Goal: Task Accomplishment & Management: Manage account settings

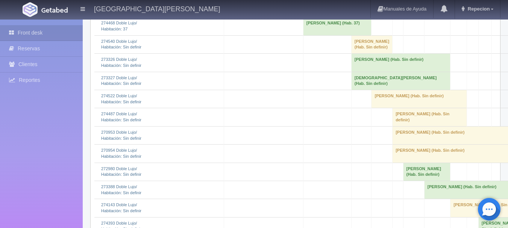
scroll to position [301, 0]
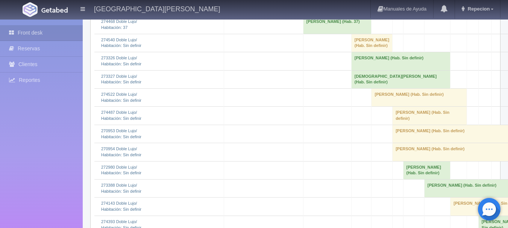
click at [371, 88] on td "[DEMOGRAPHIC_DATA][PERSON_NAME] (Hab. Sin definir)" at bounding box center [400, 79] width 99 height 18
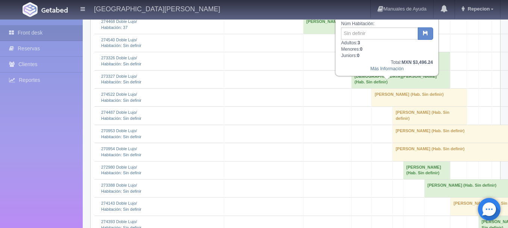
scroll to position [263, 0]
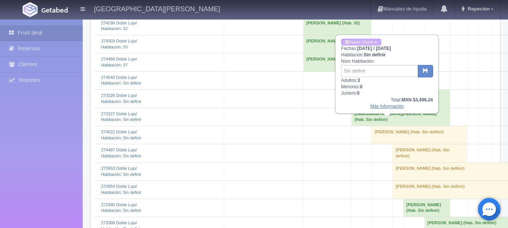
click at [390, 109] on link "Más Información" at bounding box center [386, 106] width 33 height 5
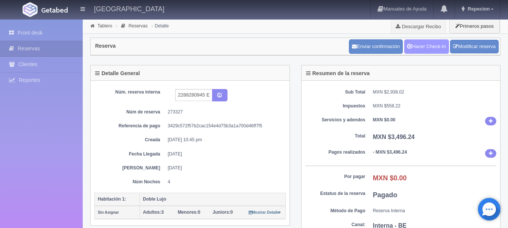
click at [421, 47] on link "Hacer Check-In" at bounding box center [426, 46] width 45 height 14
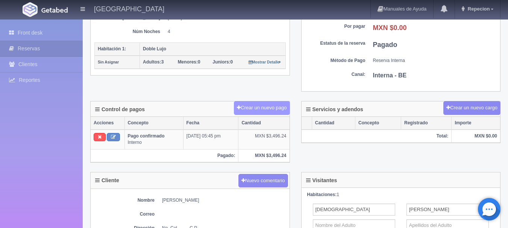
scroll to position [188, 0]
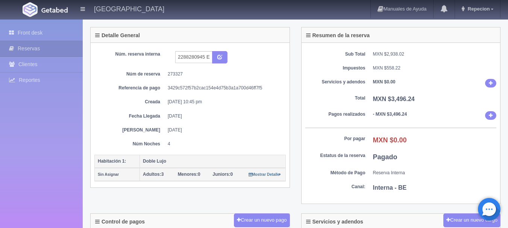
scroll to position [38, 0]
click at [26, 35] on link "Front desk" at bounding box center [41, 32] width 83 height 15
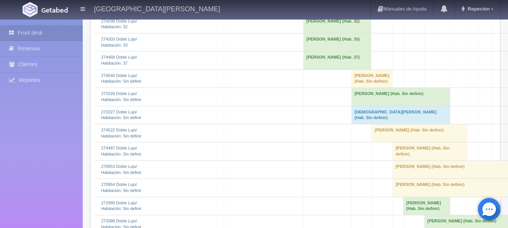
scroll to position [263, 0]
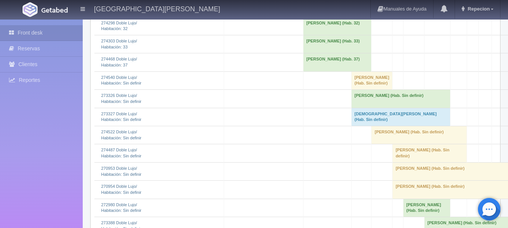
click at [372, 108] on td "Manuel Díaz Jr. (Hab. Sin definir)" at bounding box center [400, 99] width 99 height 18
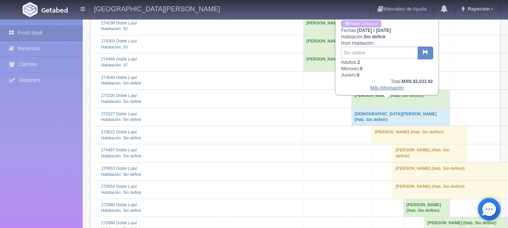
click at [380, 88] on link "Más Información" at bounding box center [386, 87] width 33 height 5
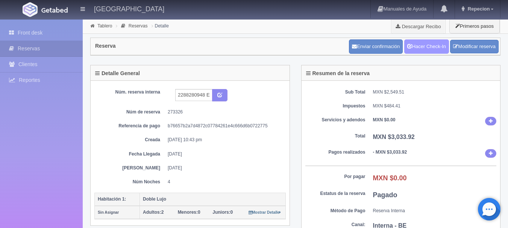
click at [433, 43] on link "Hacer Check-In" at bounding box center [426, 46] width 45 height 14
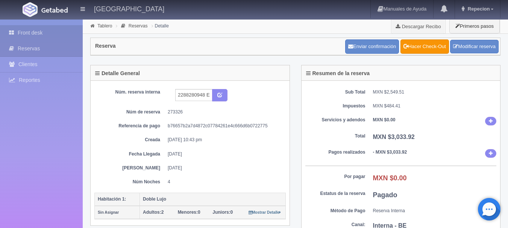
click at [33, 33] on link "Front desk" at bounding box center [41, 32] width 83 height 15
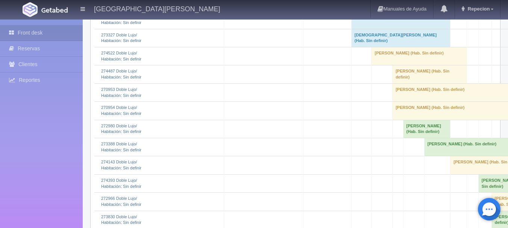
scroll to position [301, 0]
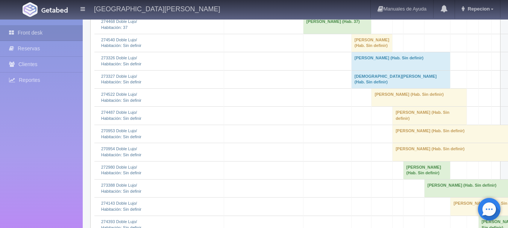
click at [382, 70] on td "[PERSON_NAME] (Hab. Sin definir)" at bounding box center [400, 61] width 99 height 18
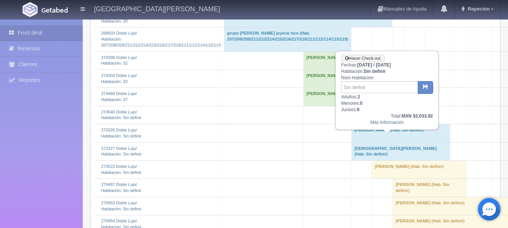
scroll to position [226, 0]
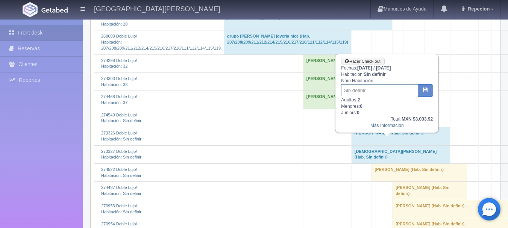
click at [381, 87] on input "text" at bounding box center [379, 90] width 77 height 12
type input "38"
click at [428, 93] on button "button" at bounding box center [425, 90] width 15 height 13
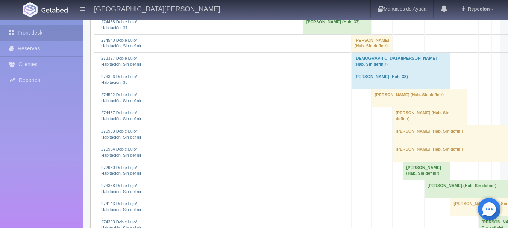
scroll to position [301, 0]
click at [369, 70] on td "[DEMOGRAPHIC_DATA][PERSON_NAME] (Hab. Sin definir)" at bounding box center [400, 61] width 99 height 18
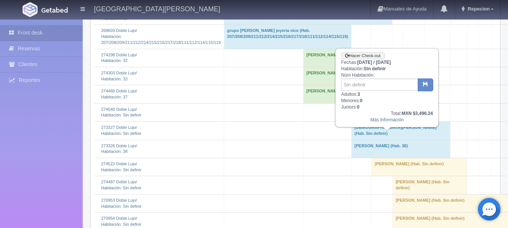
scroll to position [226, 0]
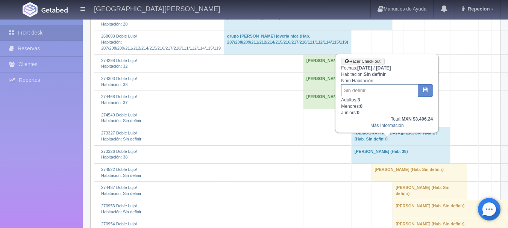
click at [369, 90] on input "text" at bounding box center [379, 90] width 77 height 12
type input "39"
click at [425, 91] on icon "button" at bounding box center [425, 89] width 5 height 5
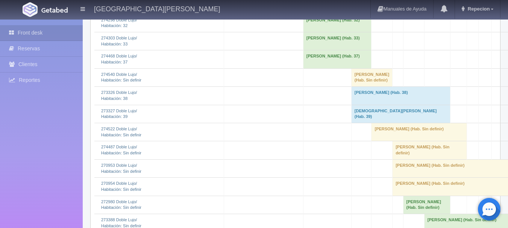
scroll to position [263, 0]
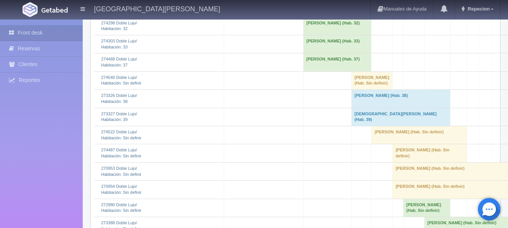
click at [375, 108] on td "Manuel Díaz Jr. (Hab. 38)" at bounding box center [400, 99] width 99 height 18
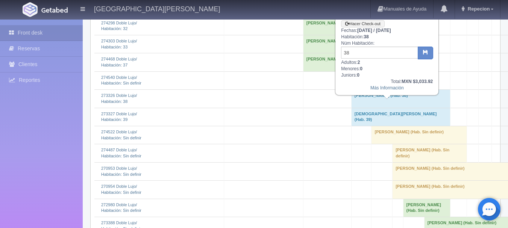
click at [375, 108] on td "Manuel Díaz Jr. (Hab. 38)" at bounding box center [400, 99] width 99 height 18
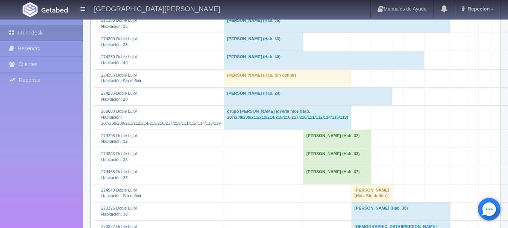
scroll to position [226, 0]
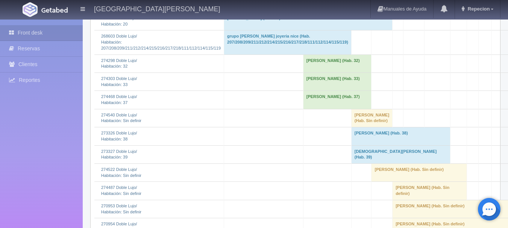
click at [359, 146] on td "Manuel Díaz Jr. (Hab. 38)" at bounding box center [400, 137] width 99 height 18
